Goal: Information Seeking & Learning: Learn about a topic

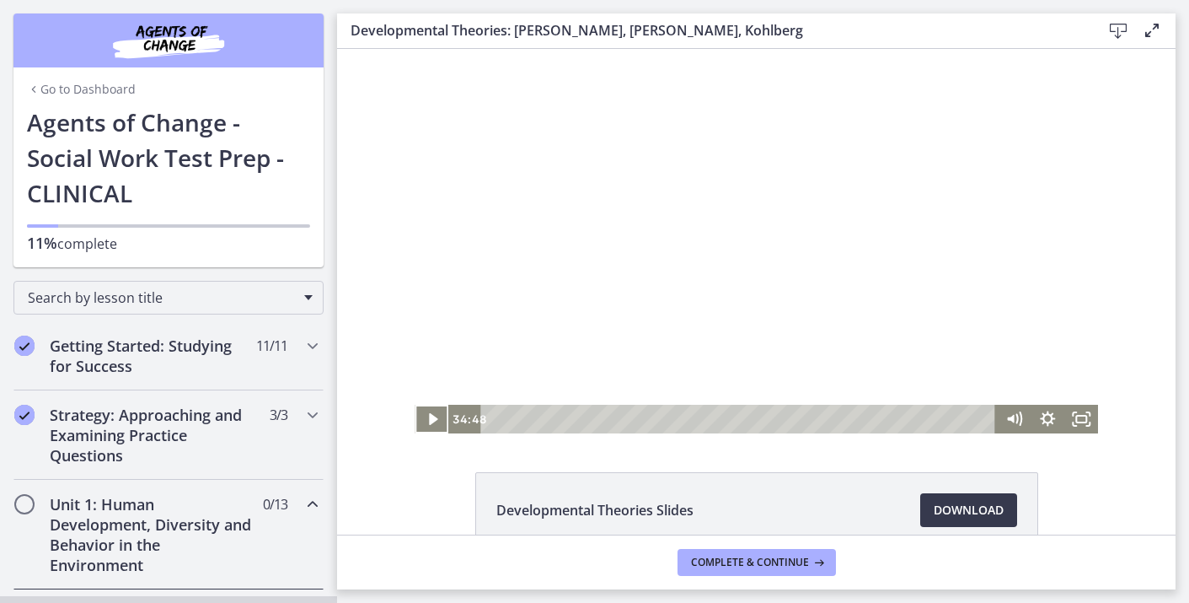
scroll to position [126, 0]
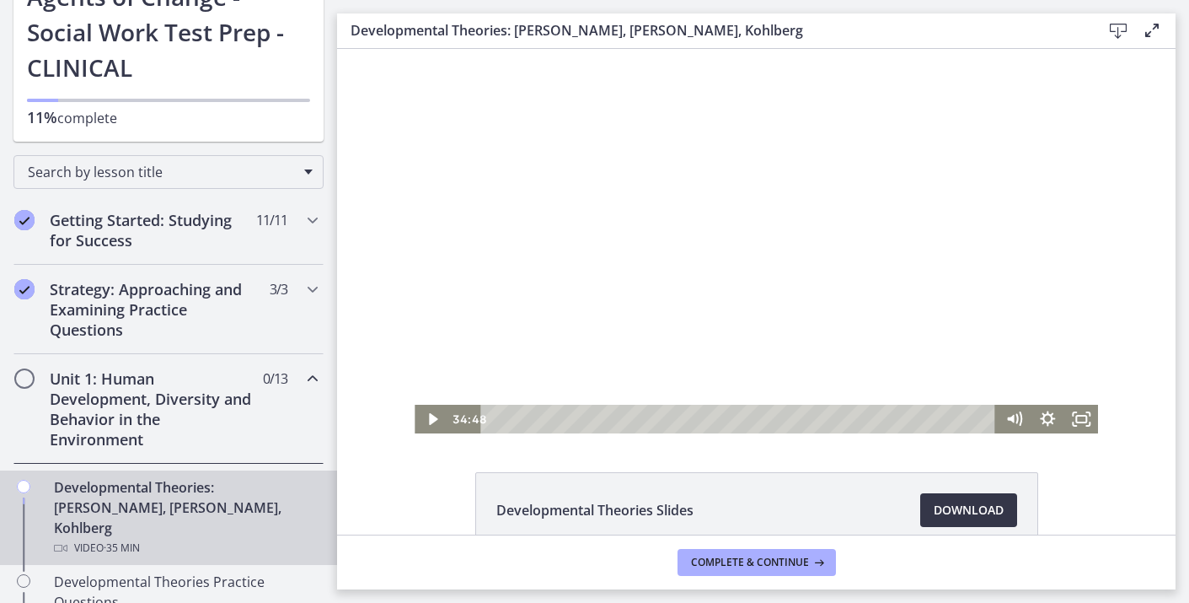
click at [949, 509] on span "Download Opens in a new window" at bounding box center [969, 510] width 70 height 20
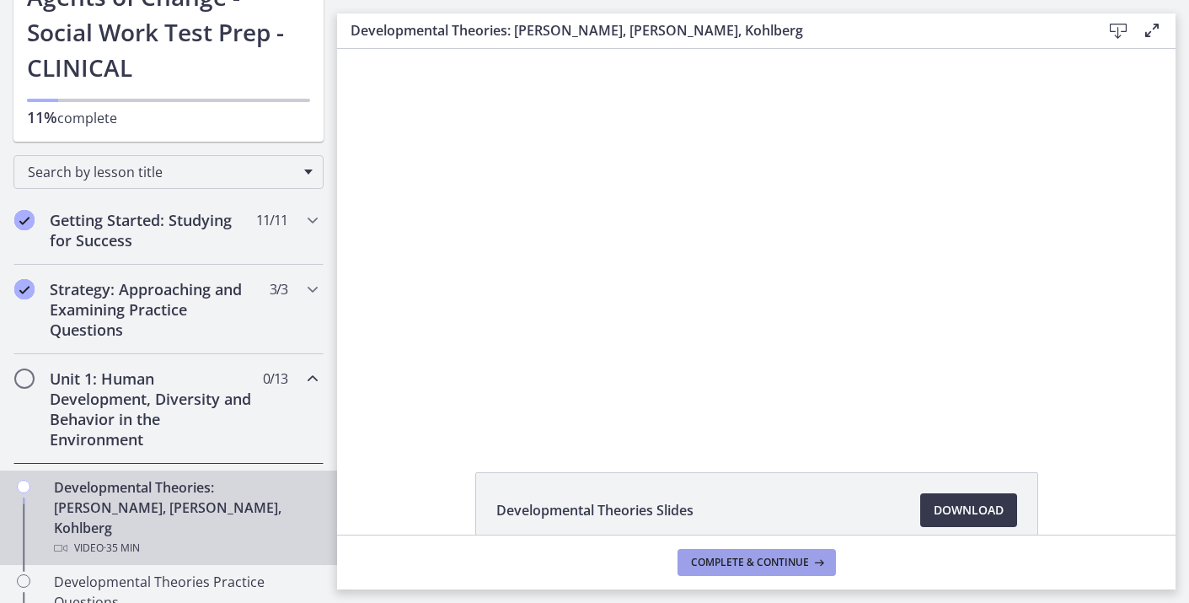
click at [786, 560] on span "Complete & continue" at bounding box center [750, 561] width 118 height 13
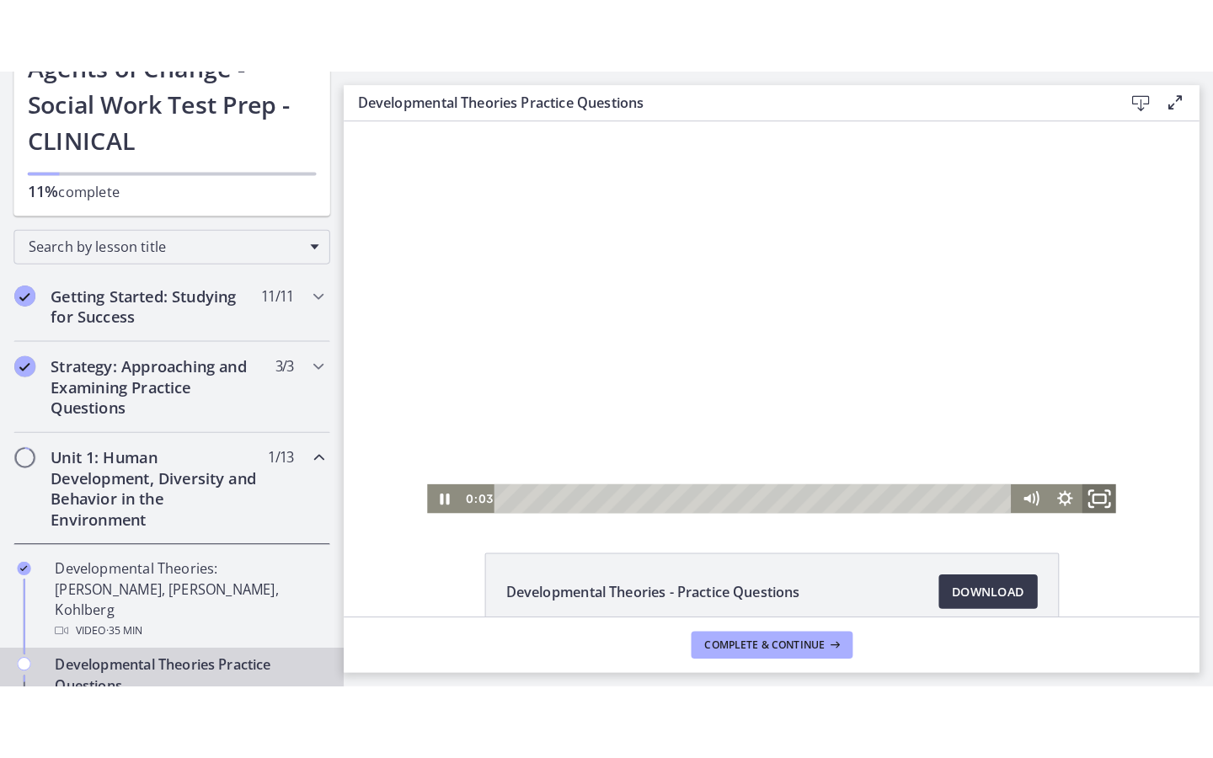
click at [1089, 485] on icon "Fullscreen" at bounding box center [1083, 491] width 40 height 35
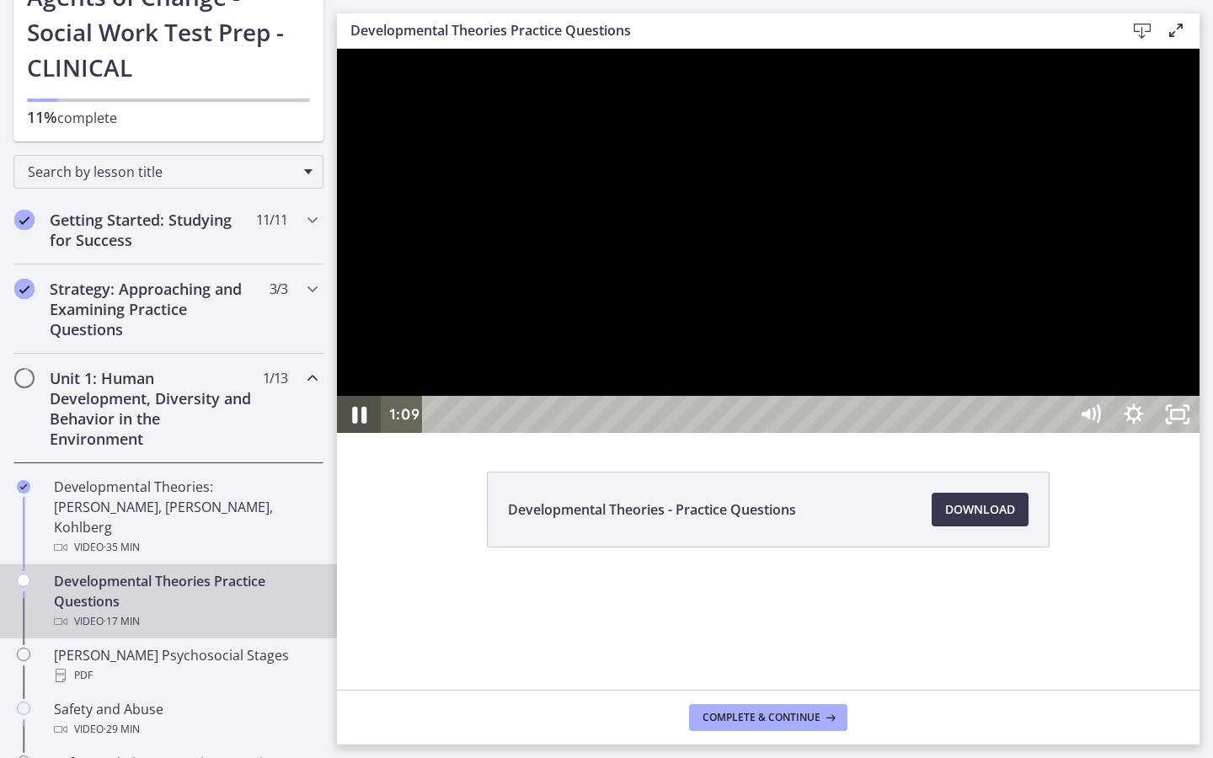
click at [363, 424] on icon "Pause" at bounding box center [359, 415] width 14 height 17
click at [363, 437] on icon "Play Video" at bounding box center [361, 415] width 52 height 45
click at [363, 422] on icon "Pause" at bounding box center [360, 415] width 12 height 14
click at [363, 437] on icon "Play Video" at bounding box center [361, 415] width 52 height 45
click at [363, 422] on icon "Pause" at bounding box center [360, 415] width 12 height 14
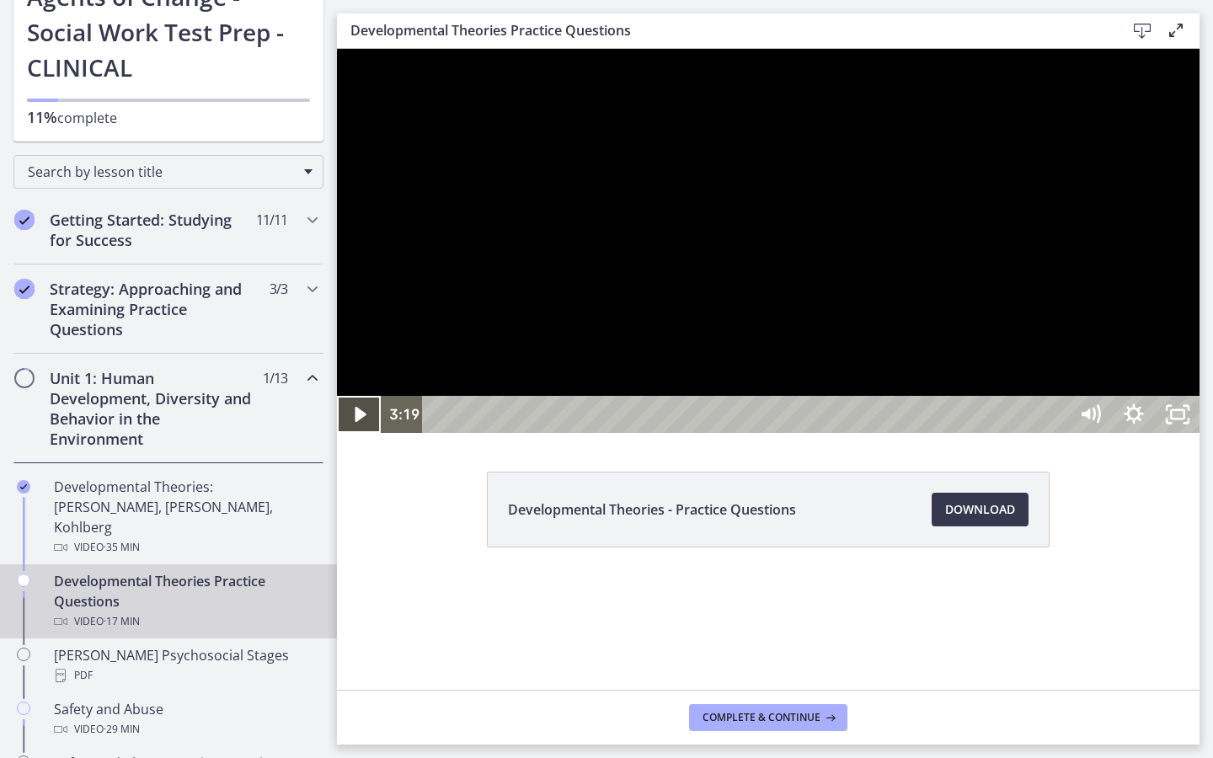
click at [367, 433] on icon "Play Video" at bounding box center [361, 414] width 44 height 37
click at [367, 433] on icon "Pause" at bounding box center [359, 414] width 44 height 37
click at [367, 433] on icon "Play Video" at bounding box center [361, 414] width 44 height 37
click at [367, 433] on icon "Pause" at bounding box center [359, 414] width 44 height 37
click at [367, 433] on icon "Play Video" at bounding box center [361, 414] width 44 height 37
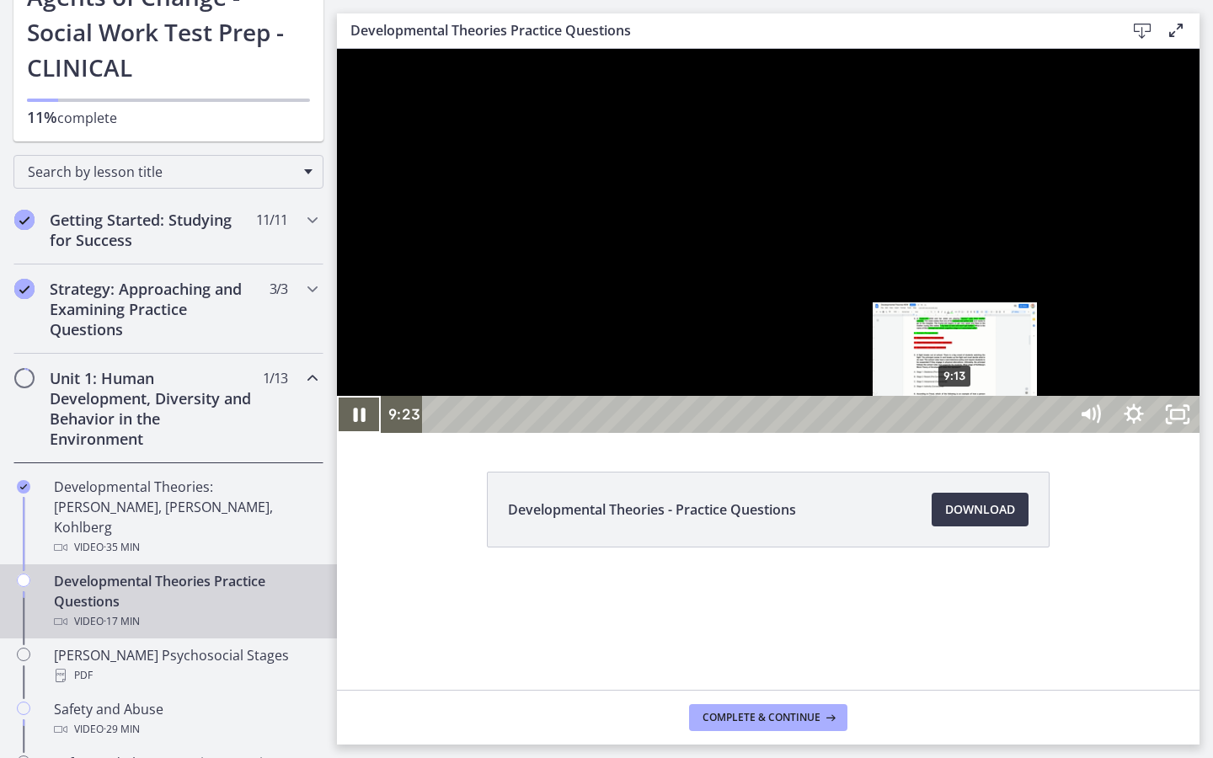
click at [956, 433] on div "9:13" at bounding box center [748, 414] width 619 height 37
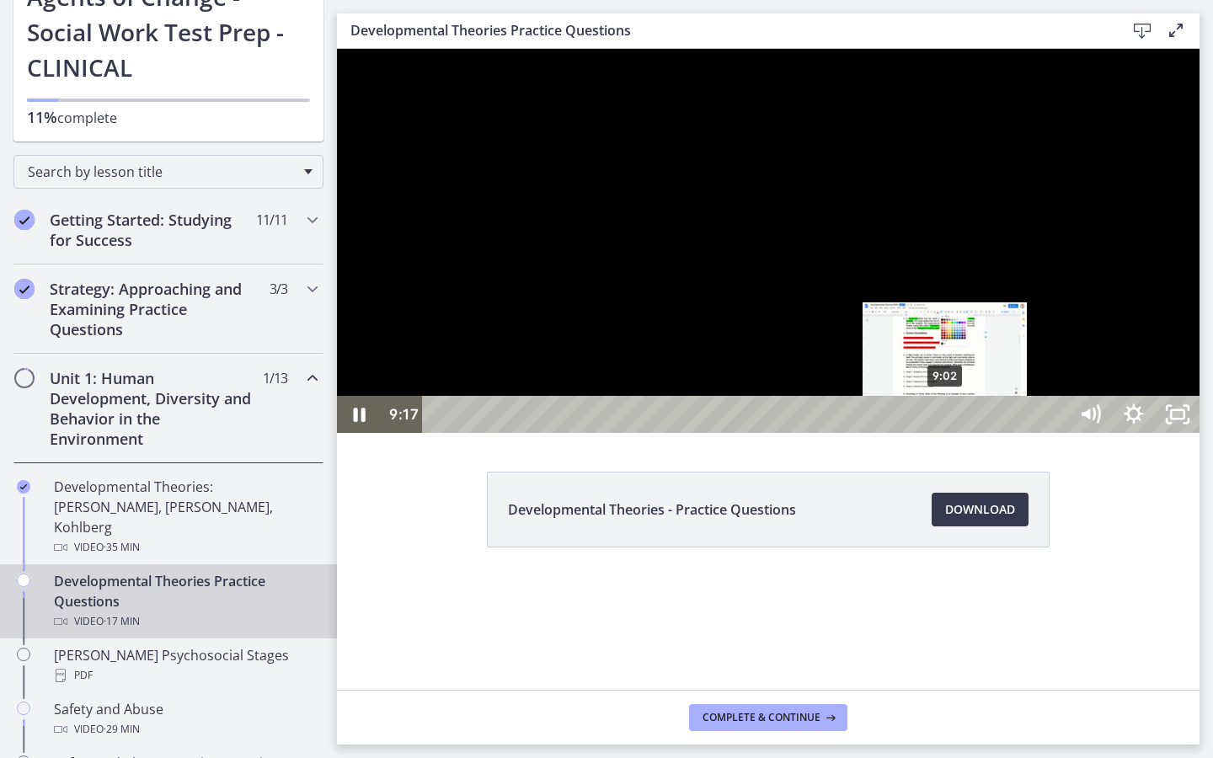
click at [946, 433] on div "9:02" at bounding box center [748, 414] width 619 height 37
click at [938, 433] on div "8:53" at bounding box center [748, 414] width 619 height 37
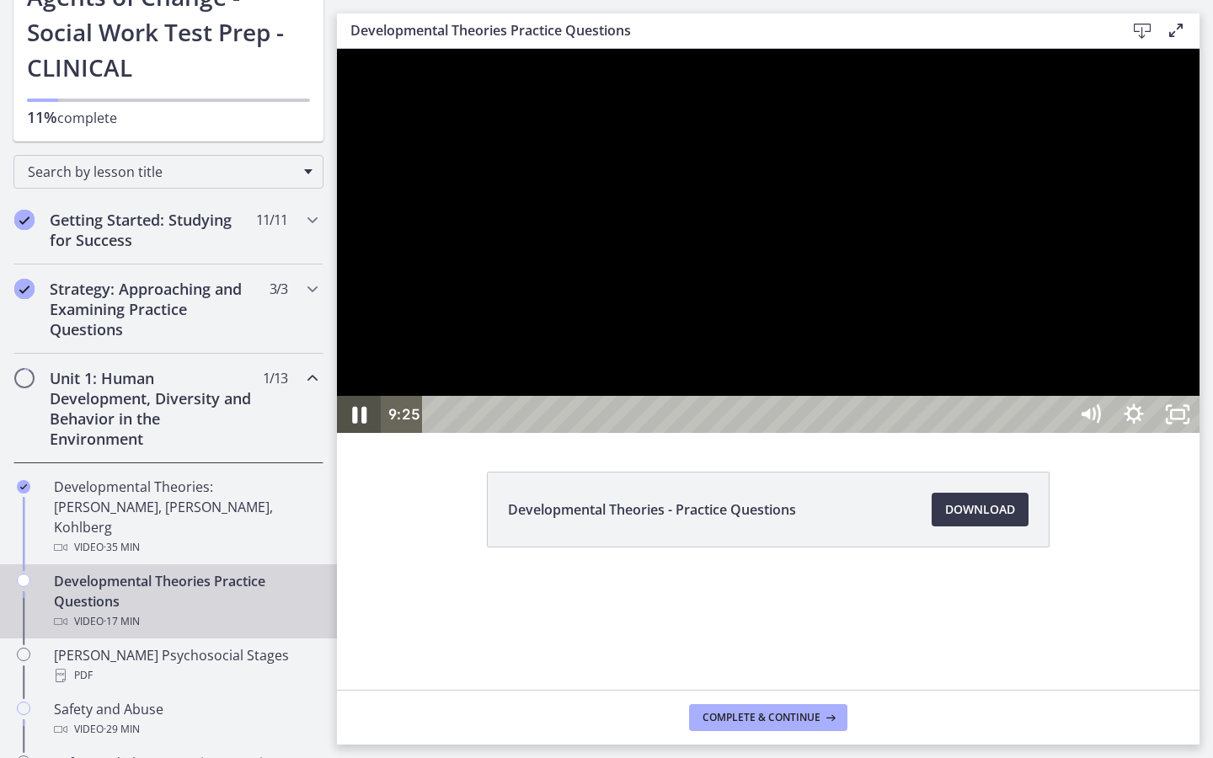
click at [356, 437] on icon "Pause" at bounding box center [359, 415] width 52 height 45
click at [356, 424] on icon "Play Video" at bounding box center [361, 414] width 13 height 19
click at [356, 433] on icon "Pause" at bounding box center [359, 414] width 44 height 37
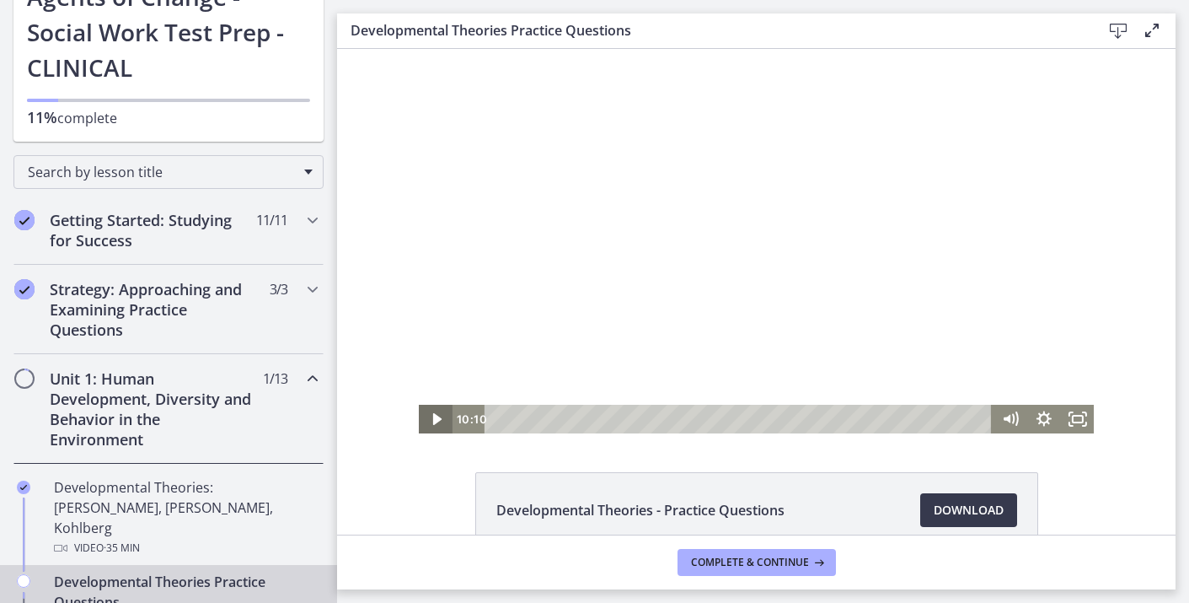
click at [426, 420] on icon "Play Video" at bounding box center [437, 418] width 34 height 29
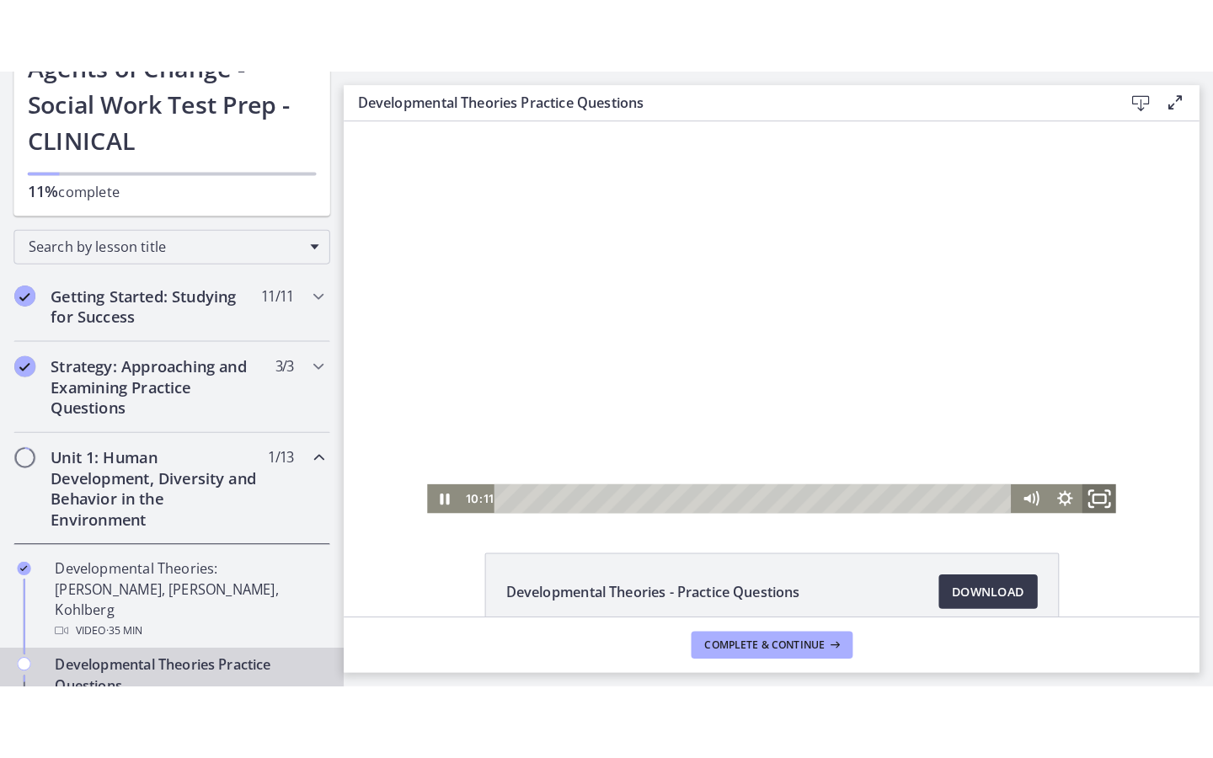
click at [1095, 495] on icon "Fullscreen" at bounding box center [1083, 491] width 40 height 35
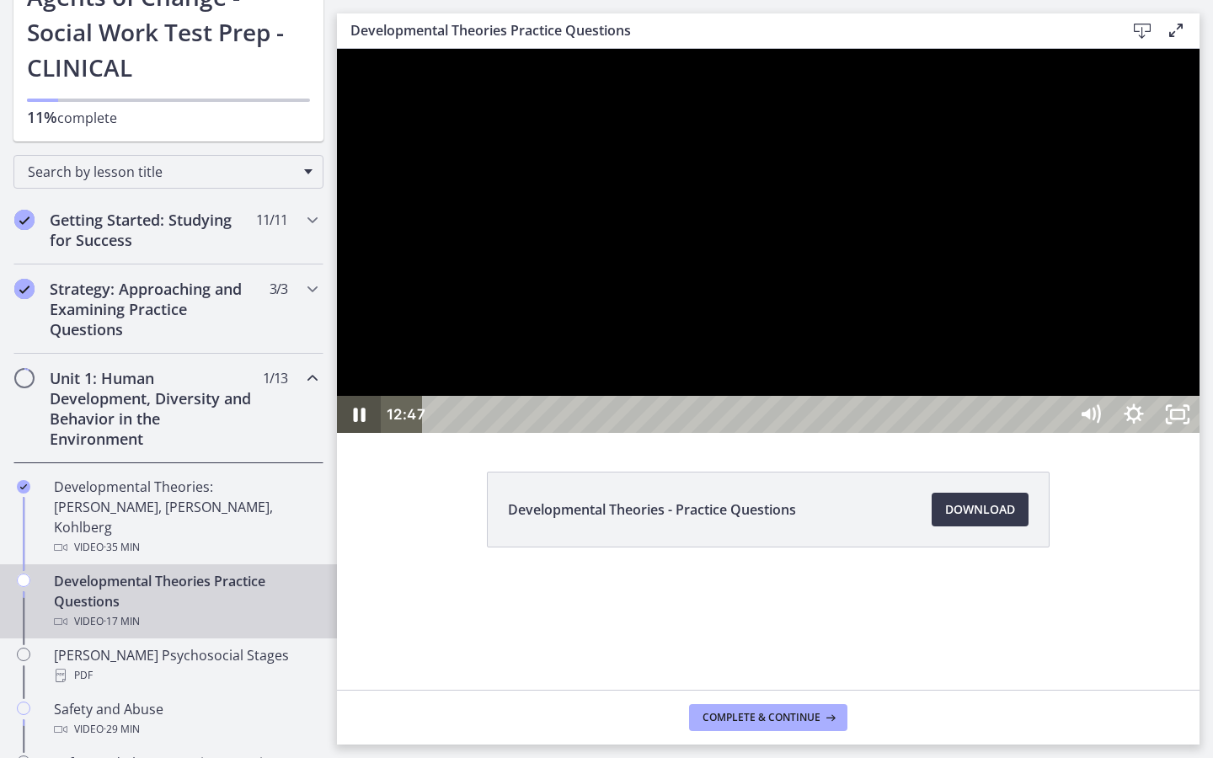
click at [356, 422] on icon "Pause" at bounding box center [360, 415] width 12 height 14
click at [356, 424] on icon "Play Video" at bounding box center [361, 414] width 13 height 19
click at [362, 424] on icon "Pause" at bounding box center [359, 415] width 14 height 17
click at [362, 437] on icon "Play Video" at bounding box center [361, 415] width 52 height 45
click at [362, 437] on icon "Pause" at bounding box center [359, 415] width 52 height 45
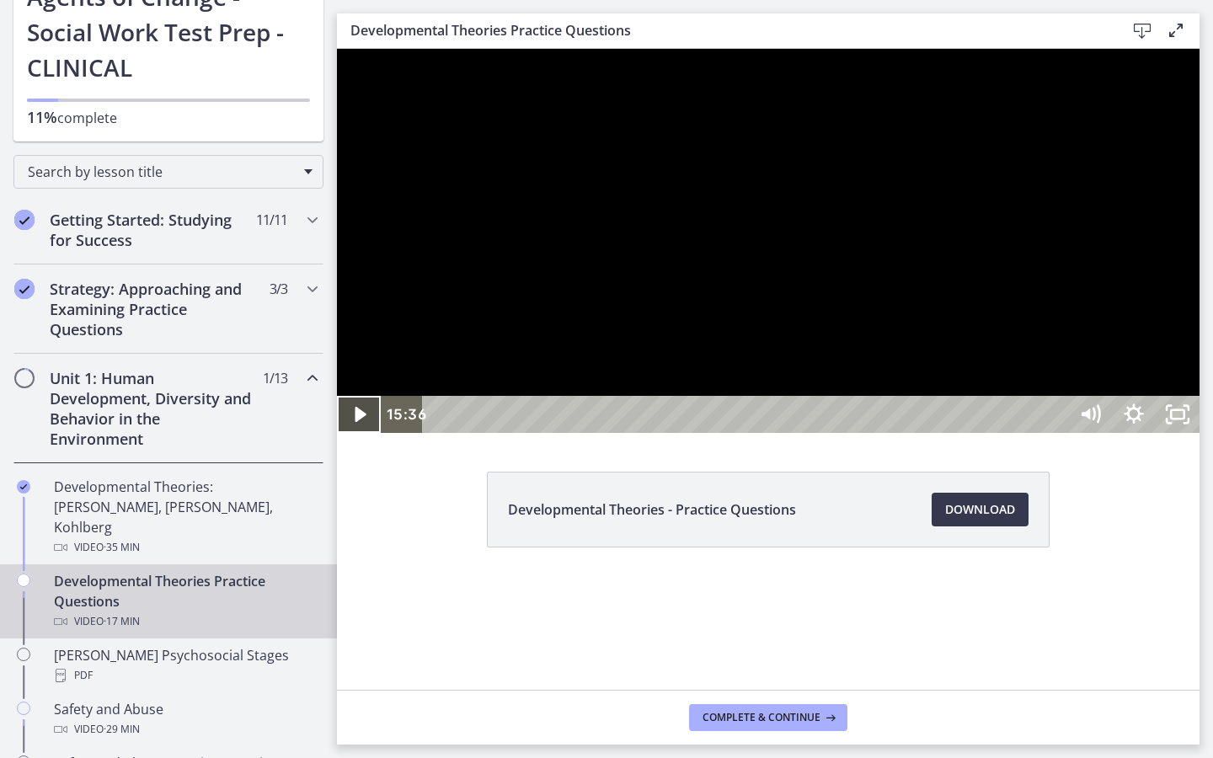
click at [374, 433] on icon "Play Video" at bounding box center [361, 414] width 44 height 37
click at [374, 437] on icon "Pause" at bounding box center [359, 415] width 52 height 45
click at [374, 437] on icon "Play Video" at bounding box center [361, 415] width 52 height 45
click at [1058, 433] on div "16:14" at bounding box center [748, 414] width 619 height 37
click at [1058, 433] on div "15:15" at bounding box center [748, 414] width 619 height 37
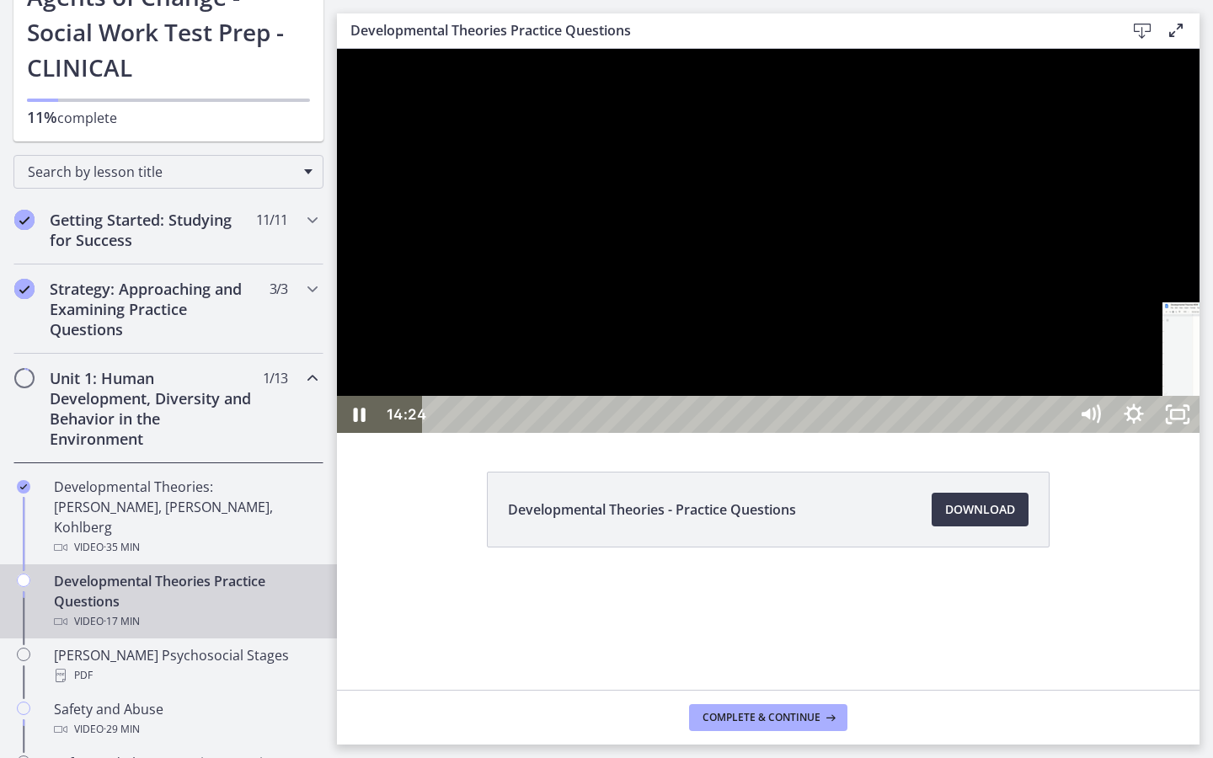
click at [1058, 433] on div "14:24" at bounding box center [748, 414] width 619 height 37
click at [1058, 433] on div "14:09" at bounding box center [748, 414] width 619 height 37
click at [1058, 433] on div "13:51" at bounding box center [748, 414] width 619 height 37
click at [1058, 433] on div "13:37" at bounding box center [748, 414] width 619 height 37
click at [1058, 433] on div "14:57" at bounding box center [748, 414] width 619 height 37
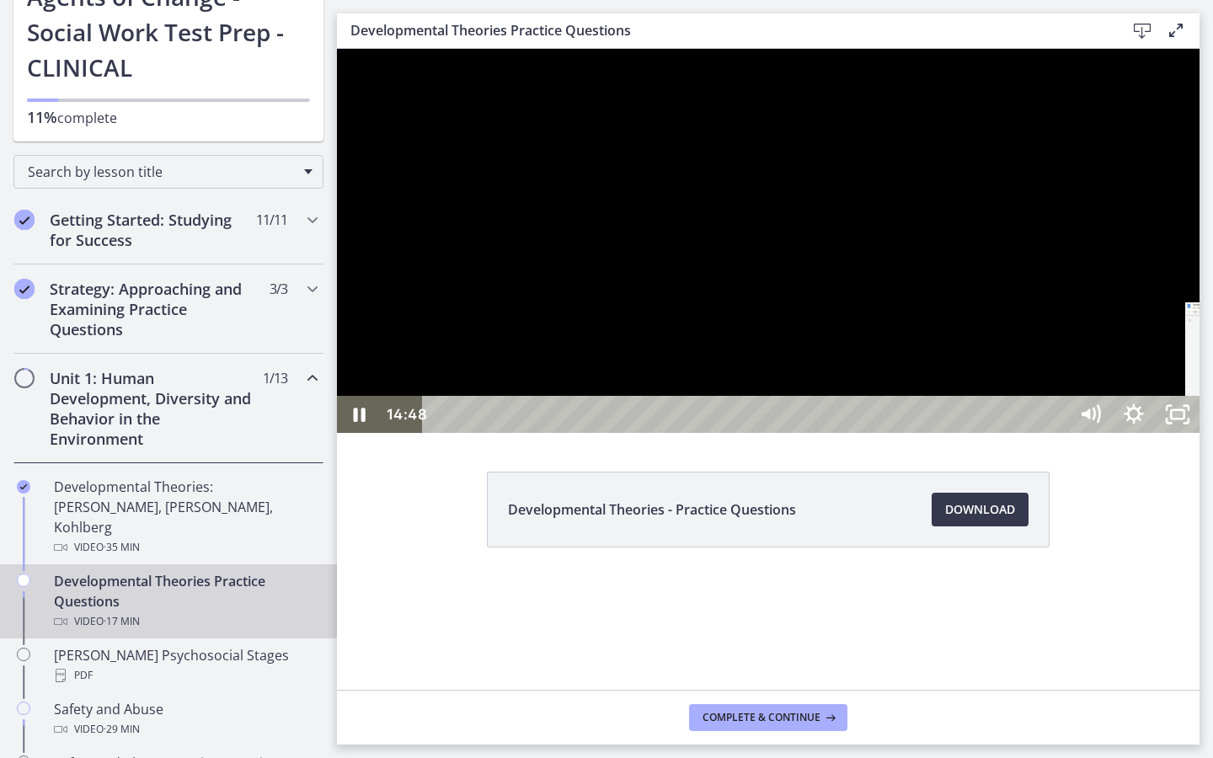
click at [1058, 433] on div "14:48" at bounding box center [748, 414] width 619 height 37
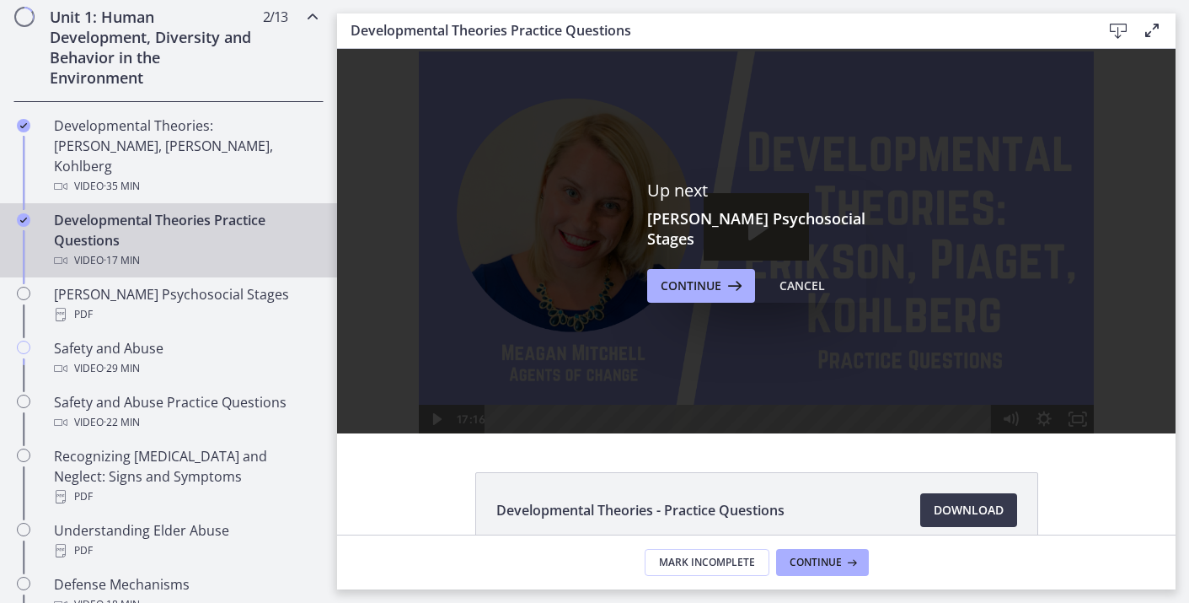
scroll to position [476, 0]
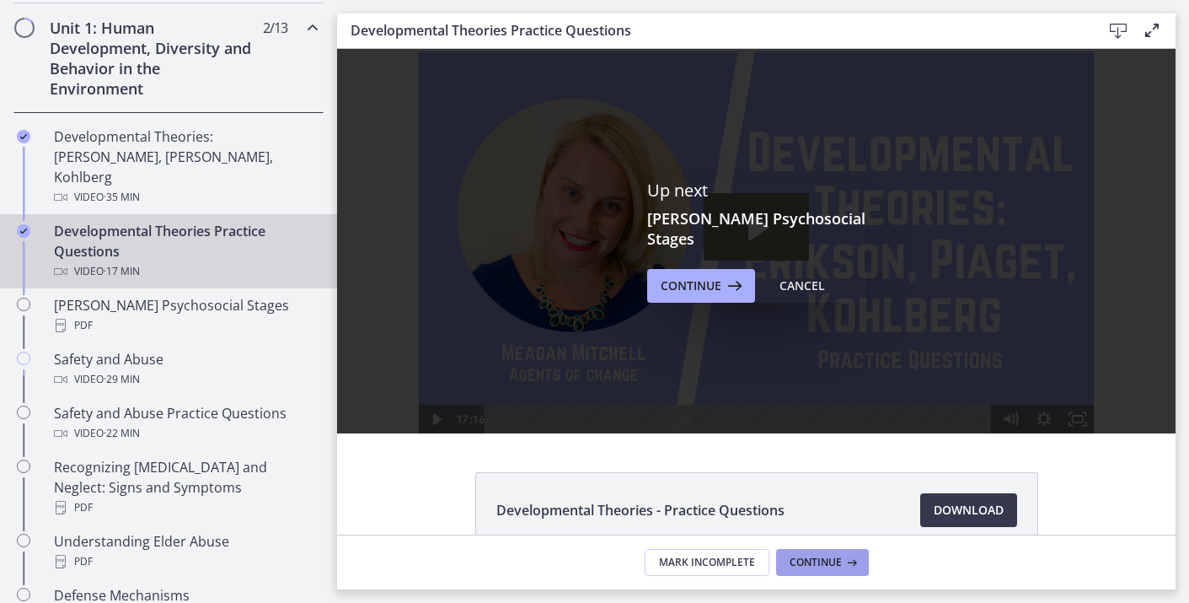
click at [847, 564] on icon at bounding box center [850, 561] width 17 height 13
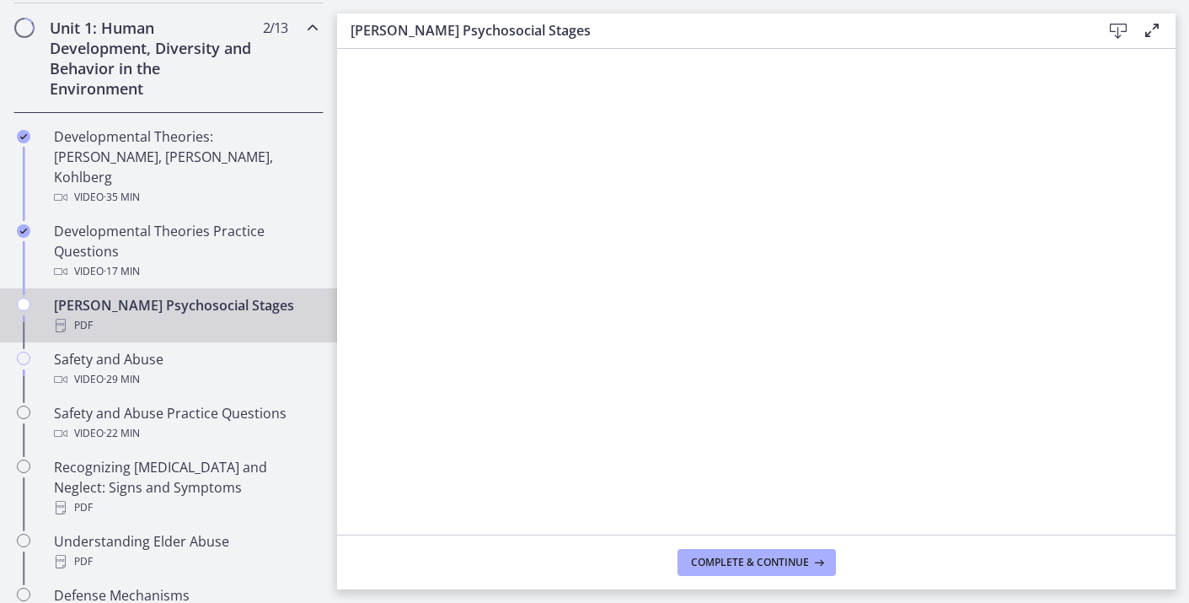
click at [1120, 31] on icon at bounding box center [1118, 31] width 20 height 20
click at [770, 562] on span "Complete & continue" at bounding box center [750, 561] width 118 height 13
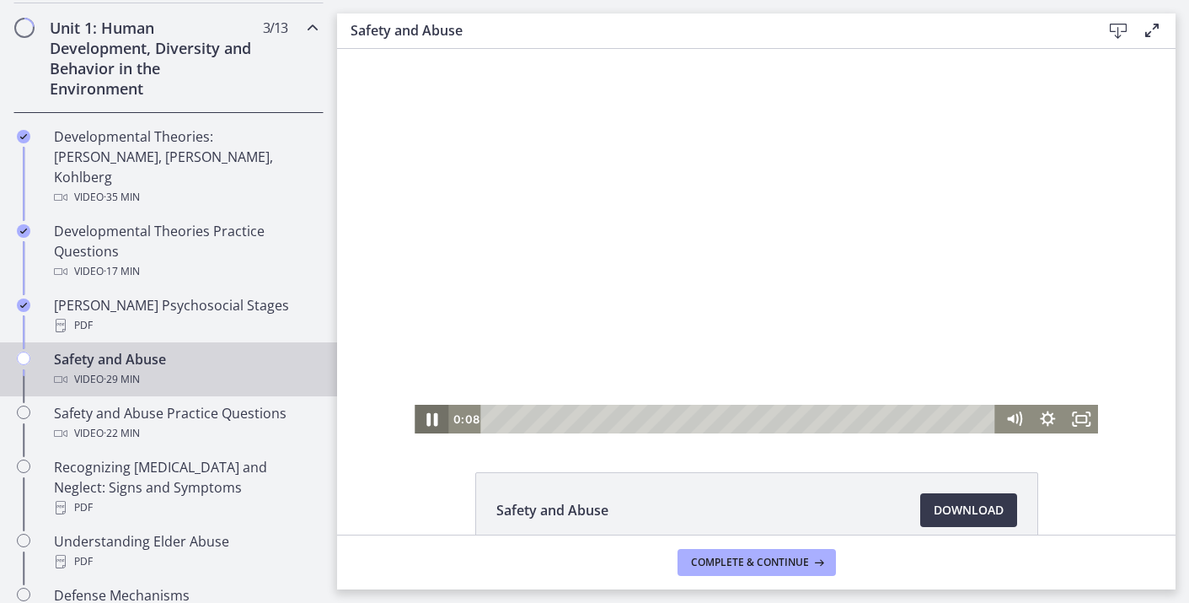
click at [431, 415] on icon "Pause" at bounding box center [431, 419] width 40 height 35
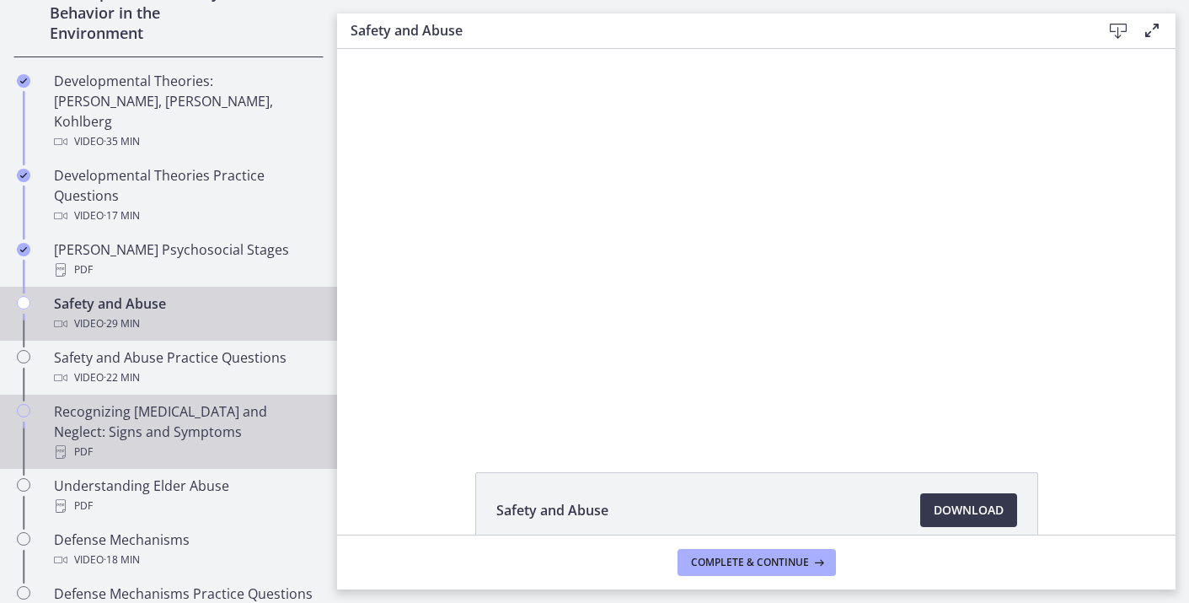
scroll to position [537, 0]
